Goal: Find specific page/section: Find specific page/section

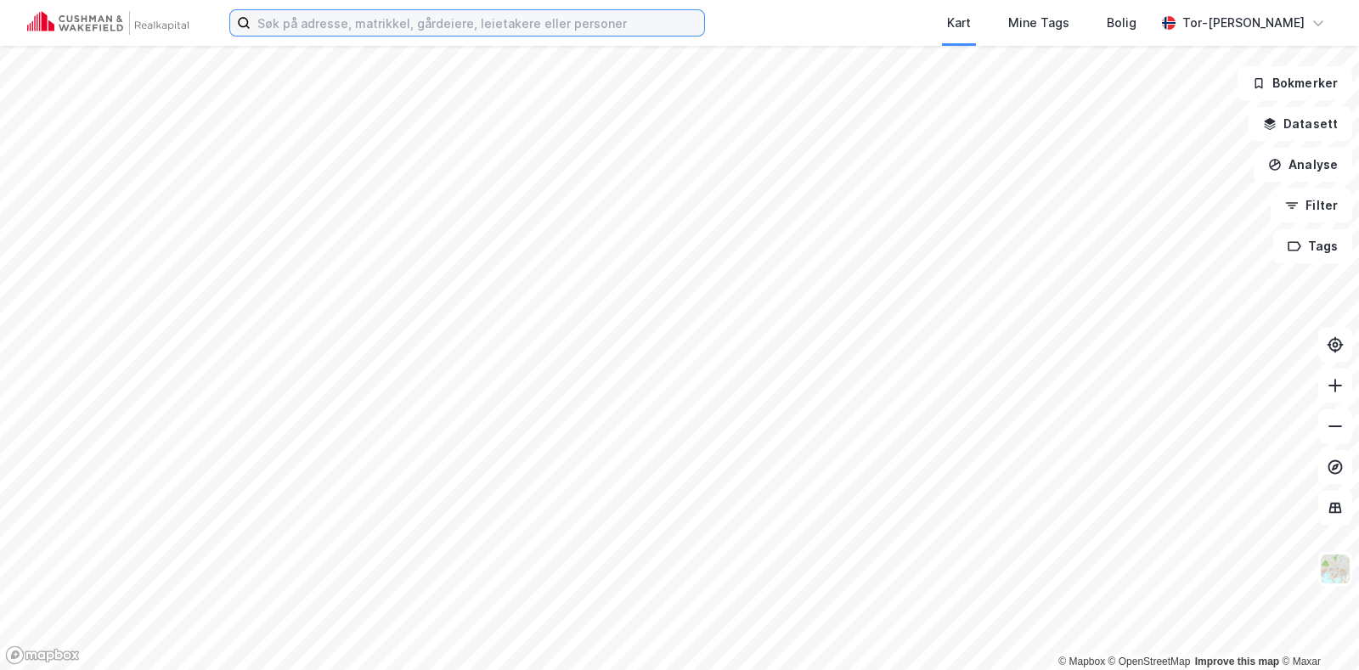
click at [327, 27] on input at bounding box center [478, 22] width 454 height 25
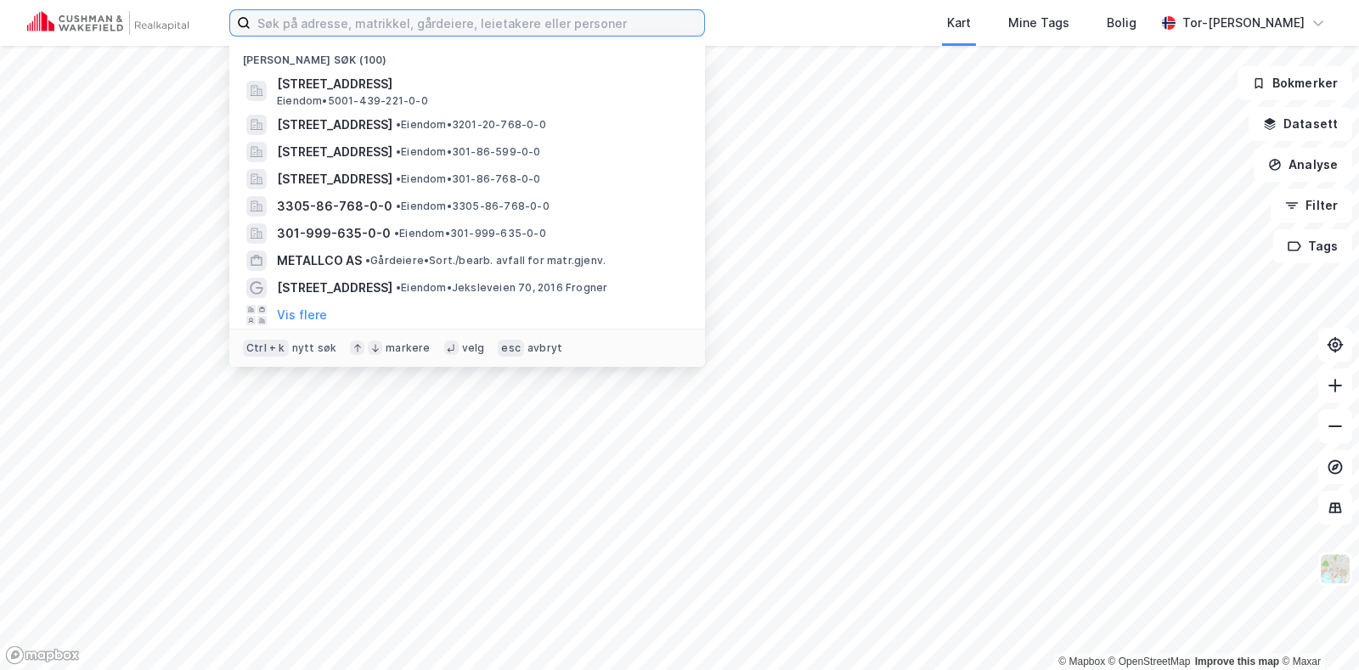
paste input "Storsvingen 4"
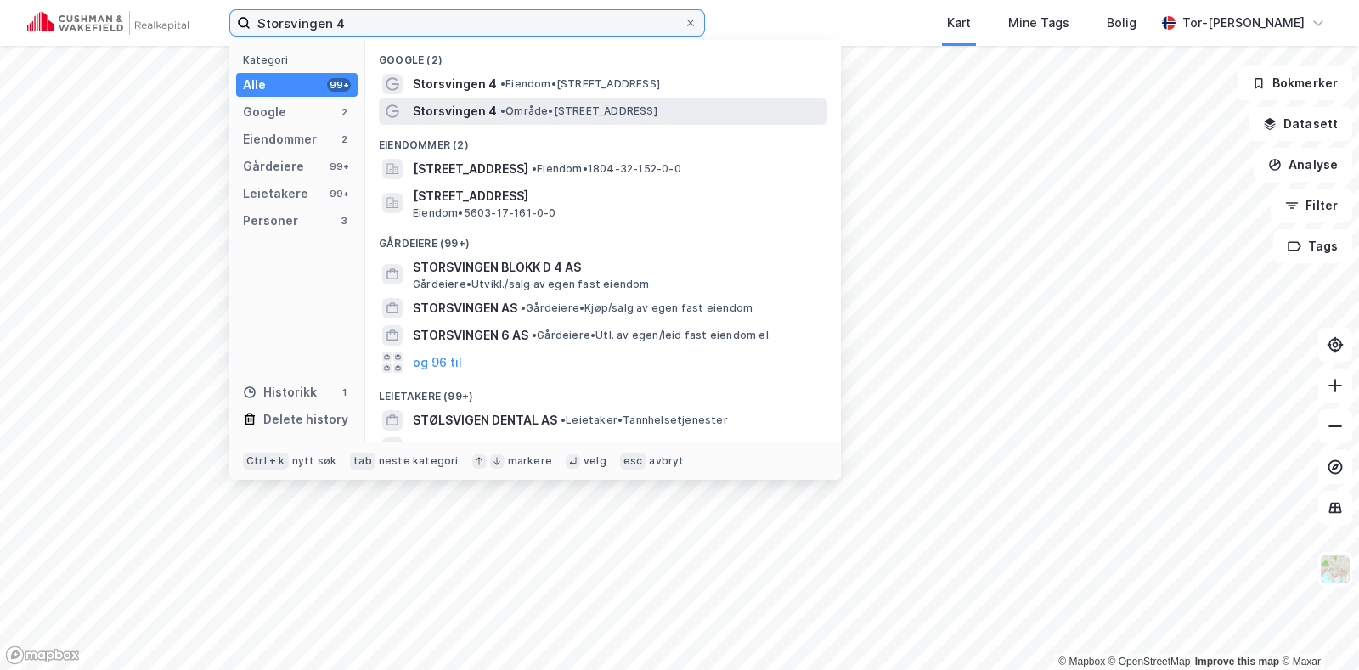
type input "Storsvingen 4"
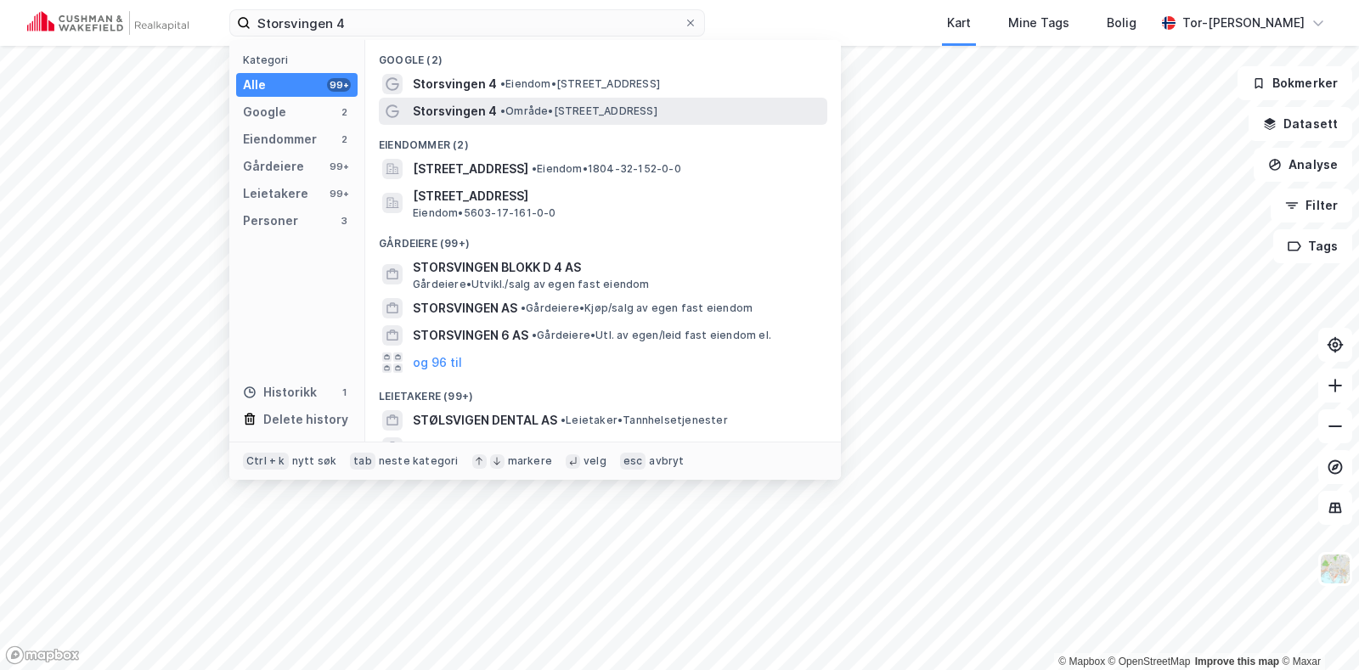
click at [658, 113] on span "• Område • [STREET_ADDRESS]" at bounding box center [578, 111] width 157 height 14
